Goal: Navigation & Orientation: Find specific page/section

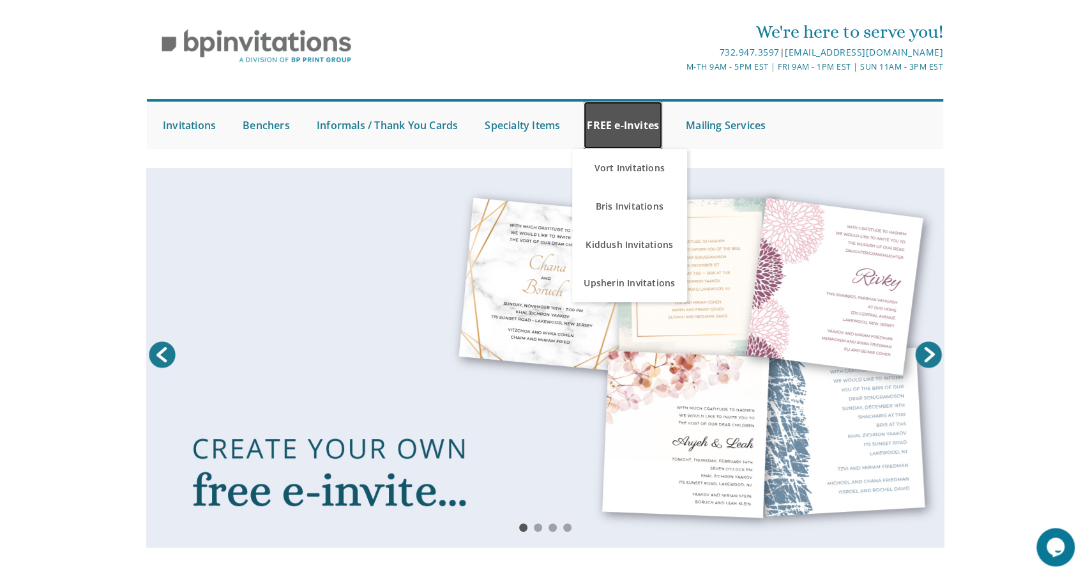
click at [625, 123] on link "FREE e-Invites" at bounding box center [623, 125] width 79 height 47
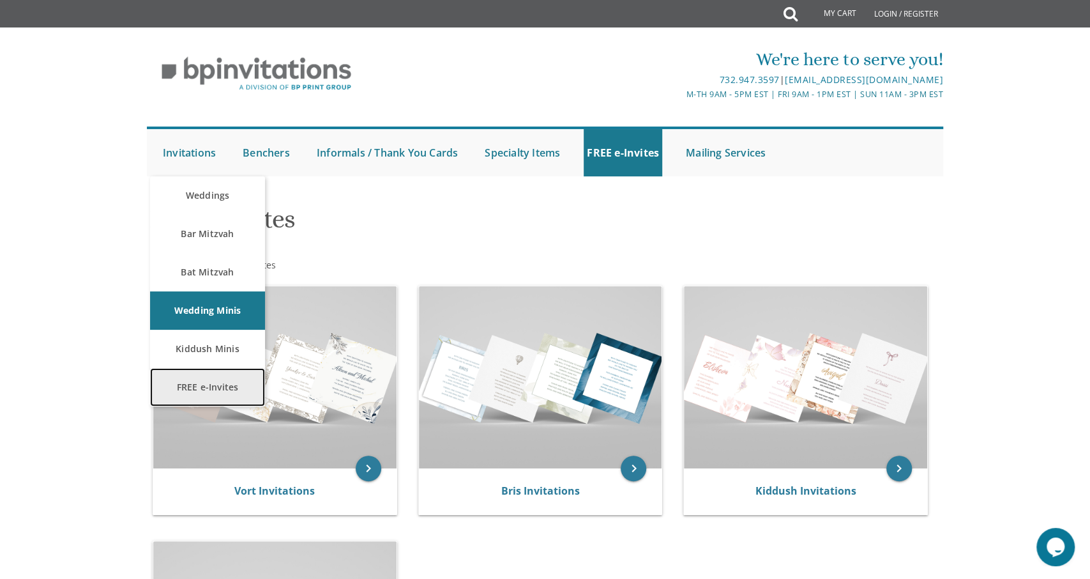
click at [200, 390] on link "FREE e-Invites" at bounding box center [207, 387] width 115 height 38
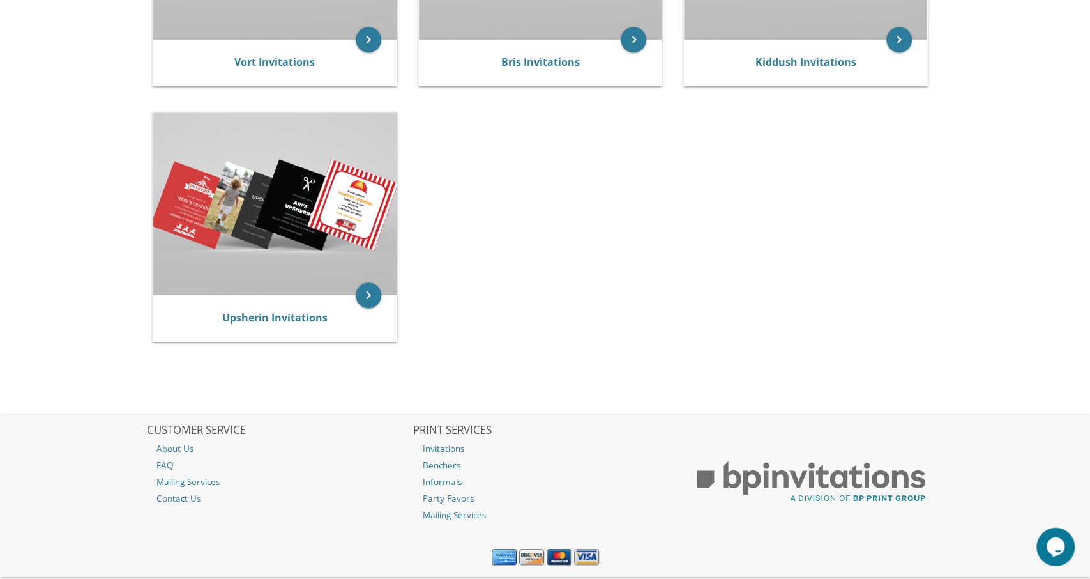
scroll to position [429, 0]
click at [368, 38] on icon "keyboard_arrow_right" at bounding box center [369, 39] width 26 height 26
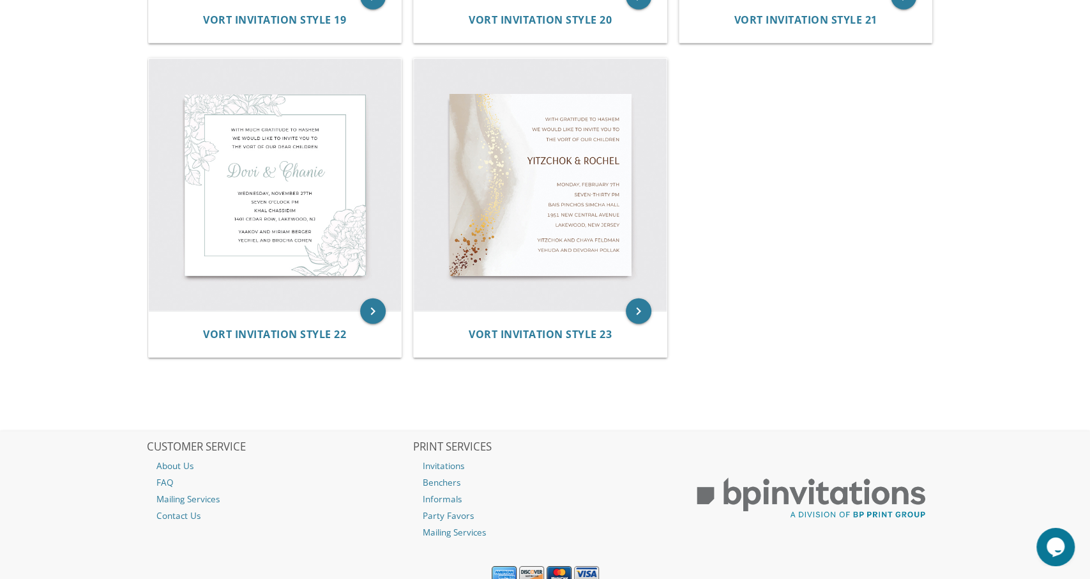
scroll to position [2434, 0]
click at [434, 466] on link "Invitations" at bounding box center [545, 465] width 264 height 17
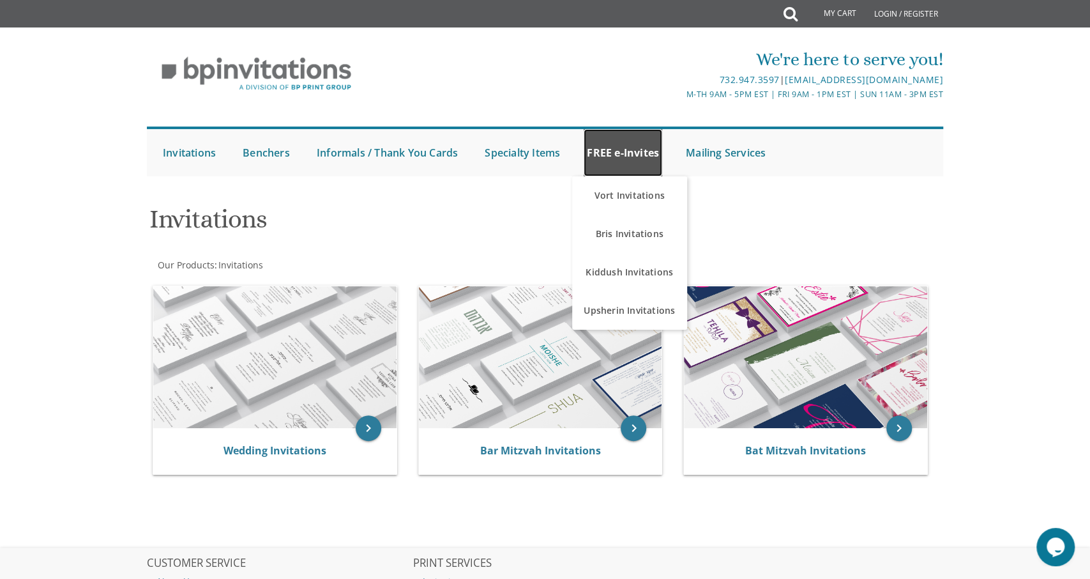
click at [642, 153] on link "FREE e-Invites" at bounding box center [623, 152] width 79 height 47
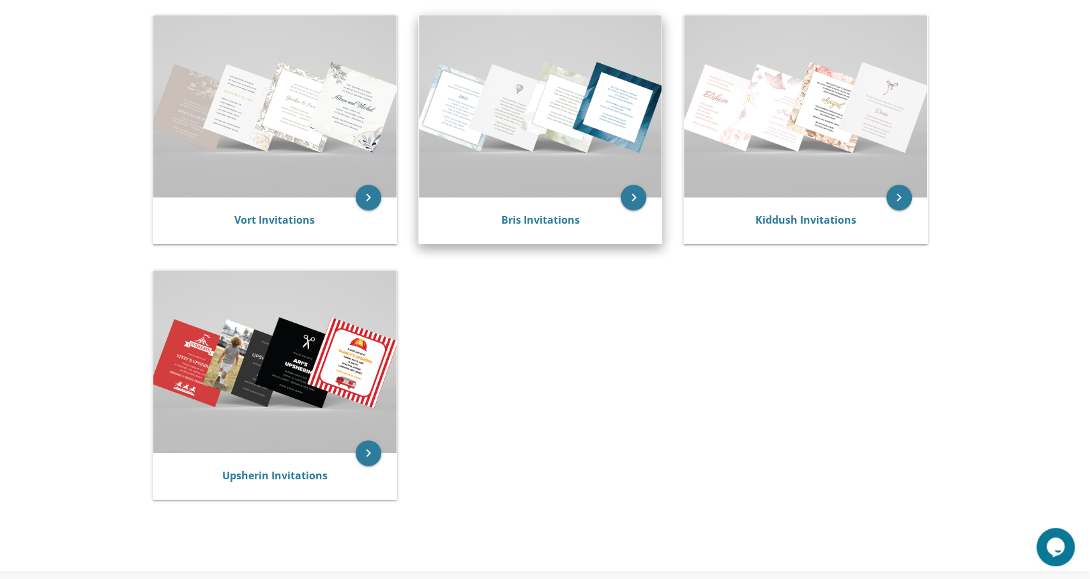
scroll to position [272, 0]
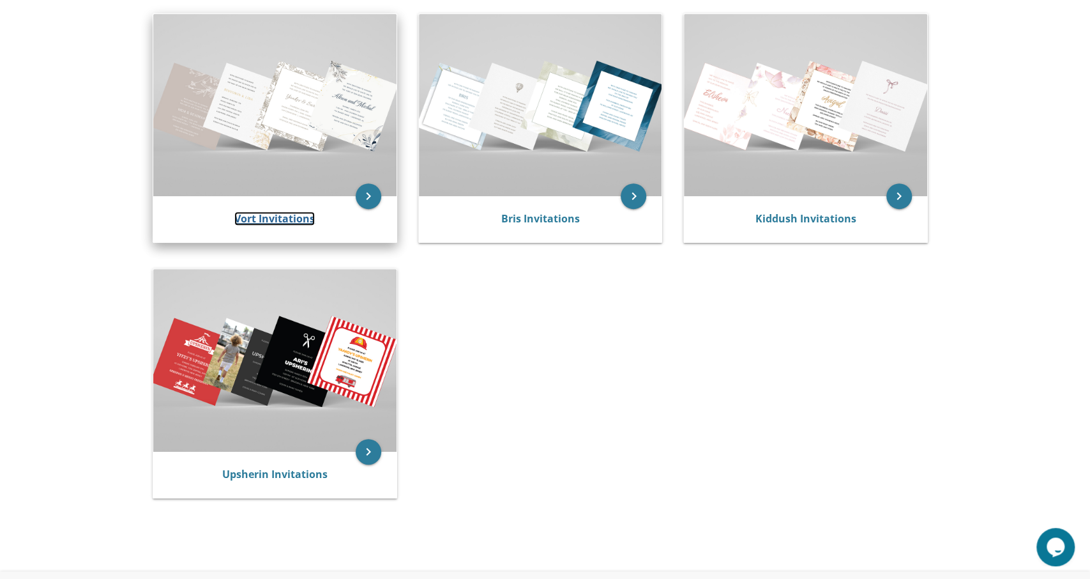
click at [294, 213] on link "Vort Invitations" at bounding box center [274, 218] width 80 height 14
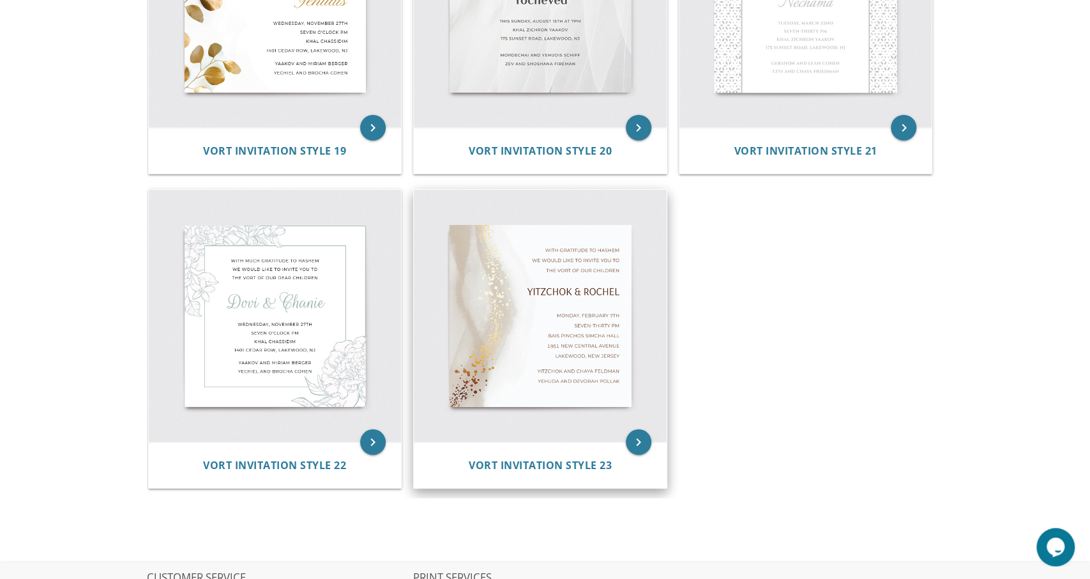
scroll to position [2303, 0]
